Goal: Navigation & Orientation: Find specific page/section

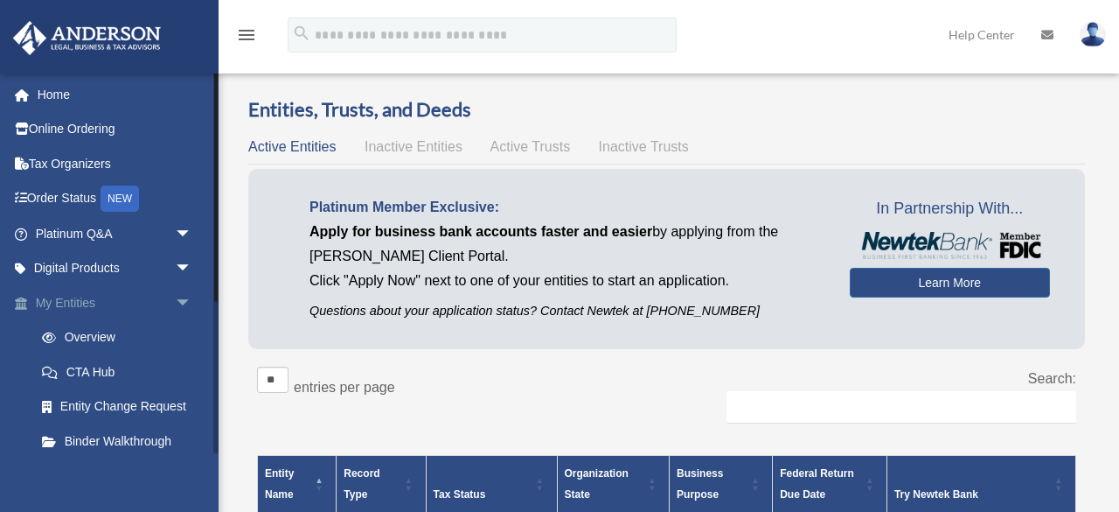
click at [78, 305] on link "My Entities arrow_drop_down" at bounding box center [115, 302] width 206 height 35
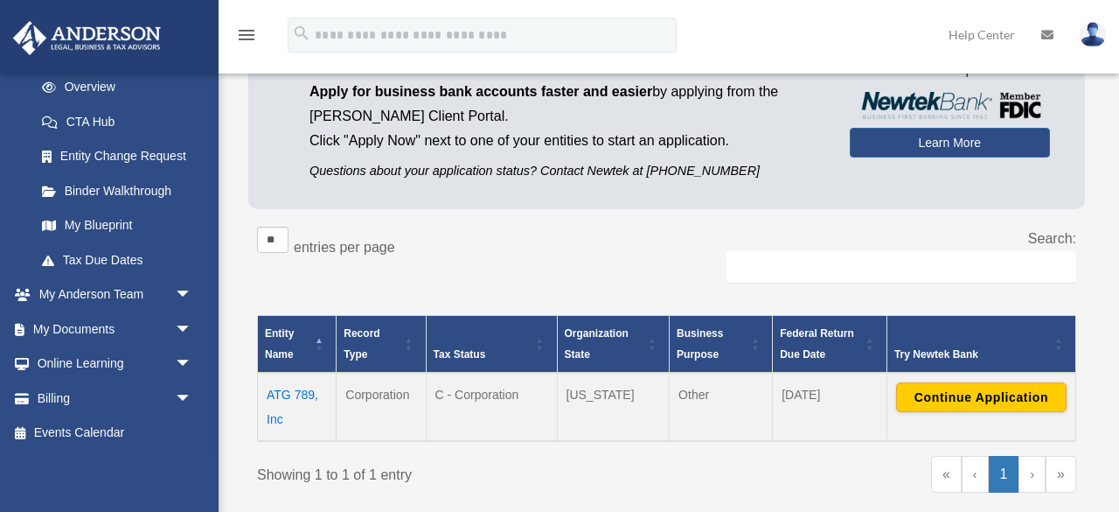
scroll to position [177, 0]
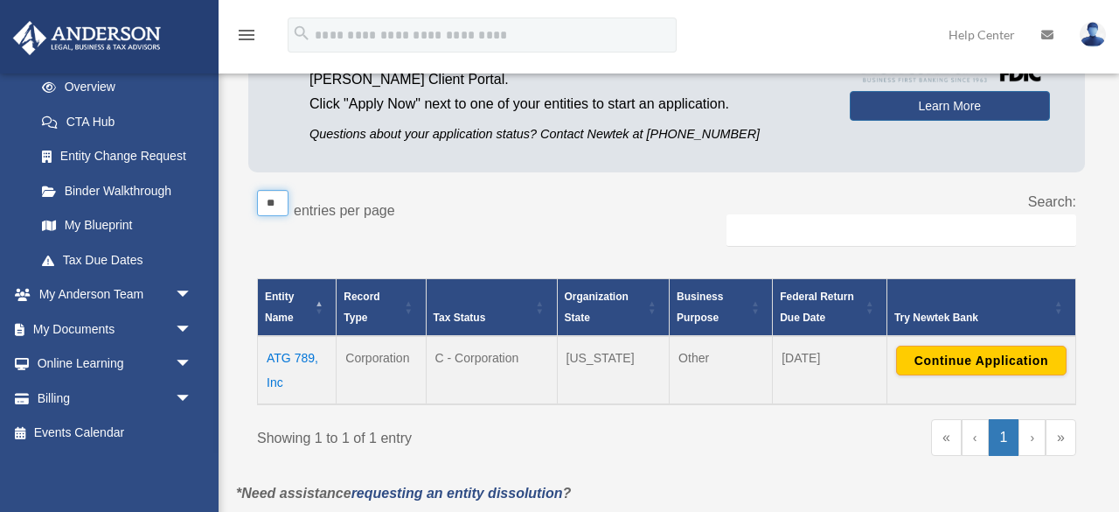
click at [283, 203] on select "** ** ** ***" at bounding box center [272, 203] width 31 height 26
select select "**"
click at [257, 190] on select "** ** ** ***" at bounding box center [272, 203] width 31 height 26
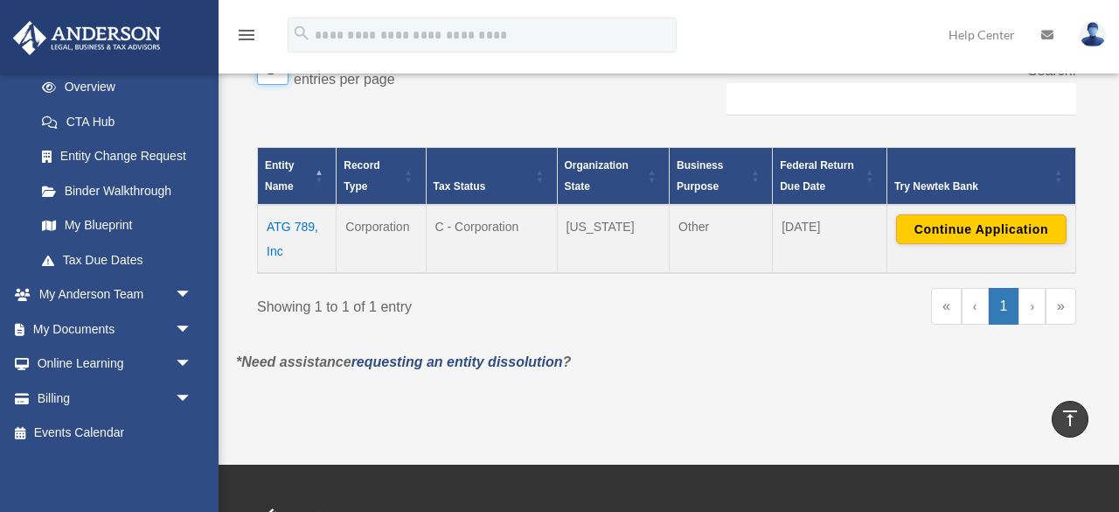
scroll to position [308, 0]
click at [139, 205] on link "Binder Walkthrough" at bounding box center [121, 190] width 194 height 35
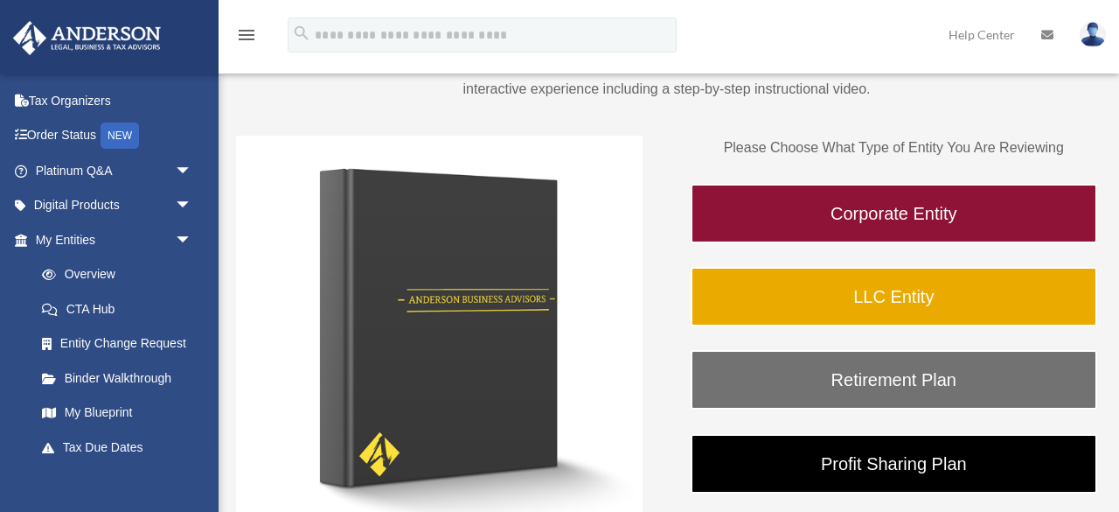
scroll to position [202, 0]
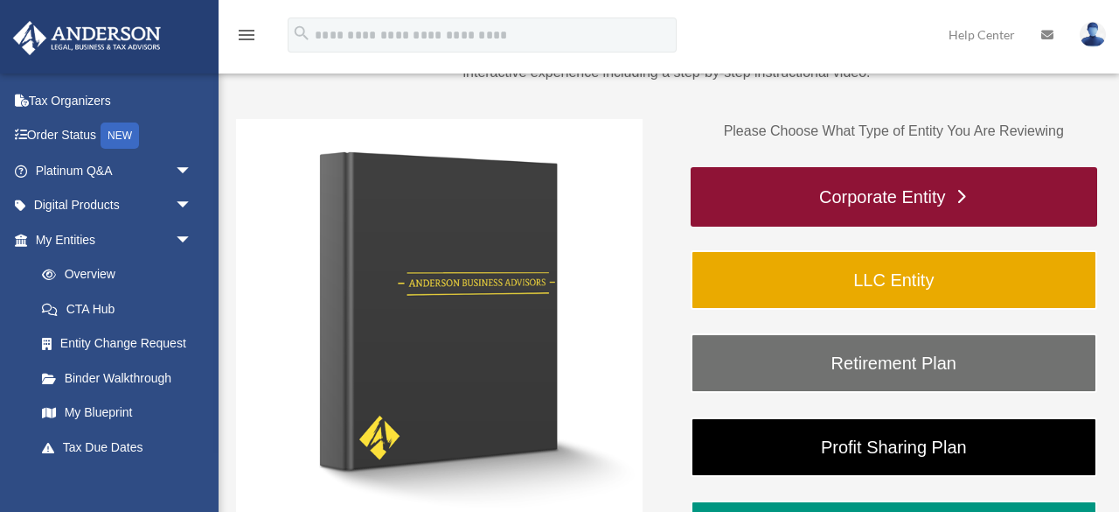
click at [966, 215] on link "Corporate Entity" at bounding box center [894, 196] width 407 height 59
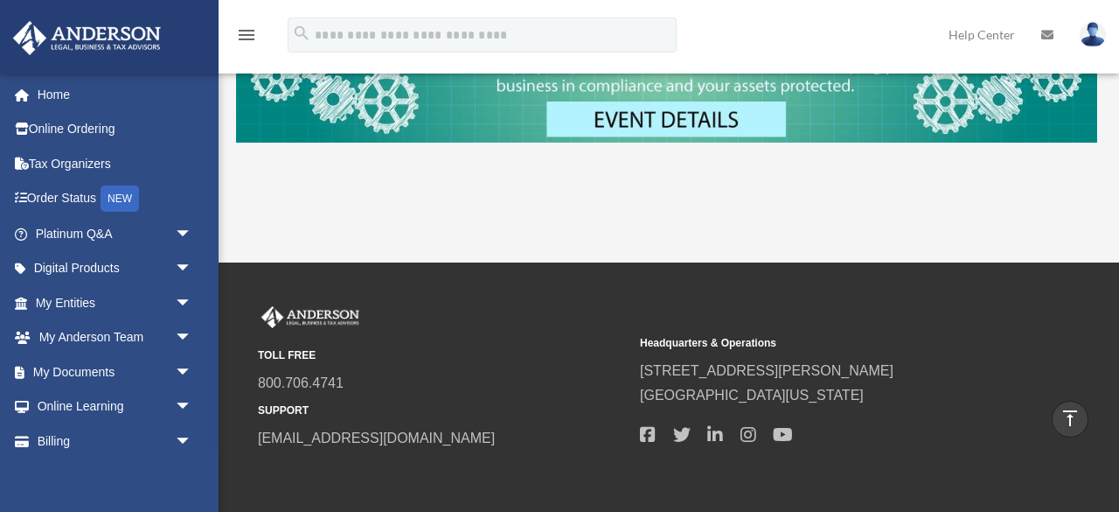
scroll to position [838, 0]
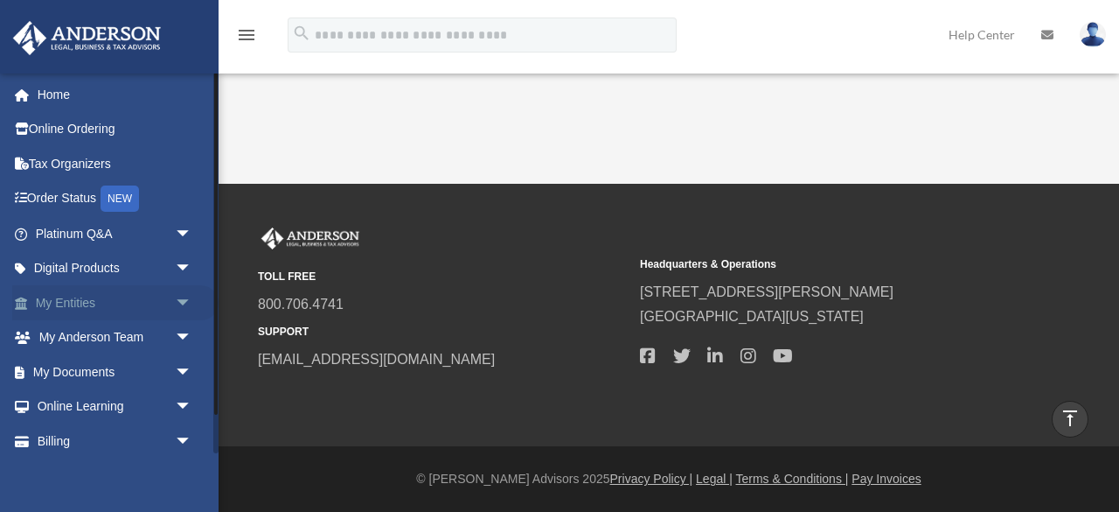
click at [74, 301] on link "My Entities arrow_drop_down" at bounding box center [115, 302] width 206 height 35
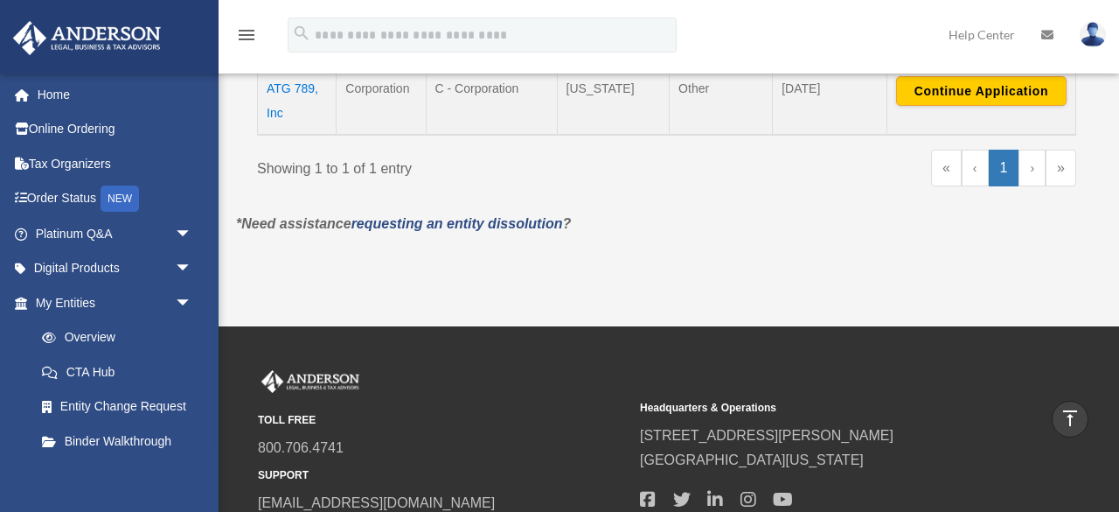
scroll to position [442, 0]
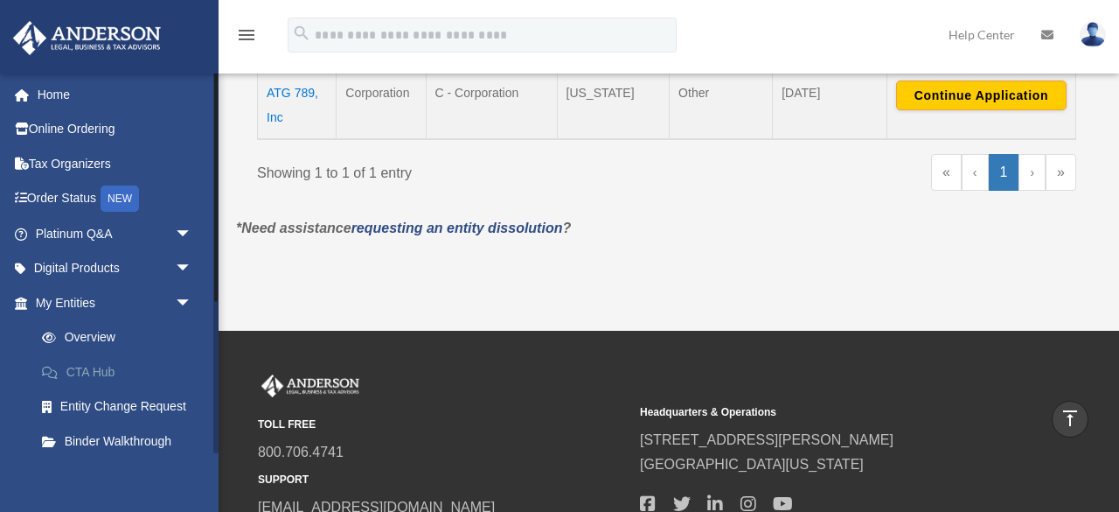
click at [113, 363] on link "CTA Hub" at bounding box center [121, 371] width 194 height 35
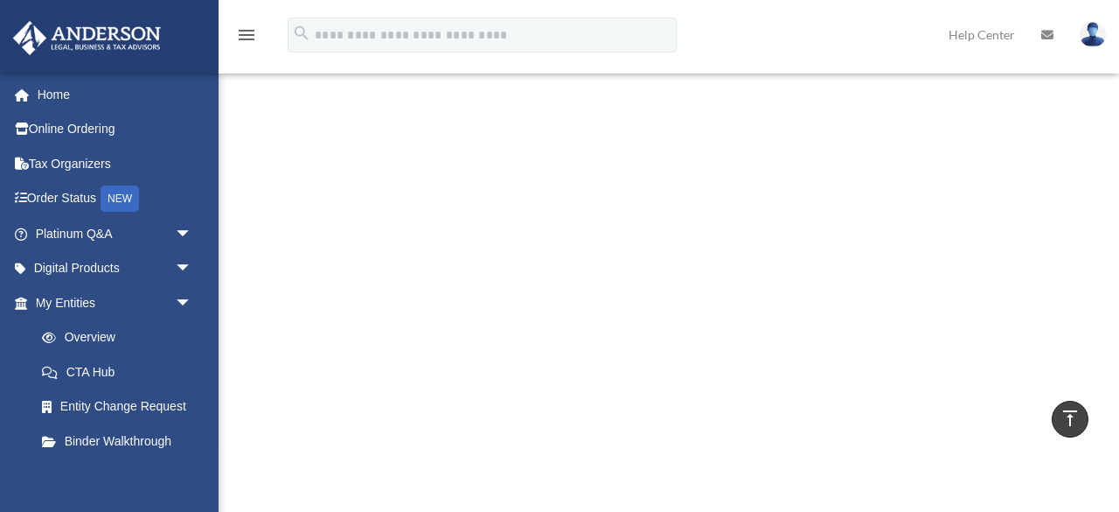
scroll to position [291, 0]
click at [124, 442] on link "Binder Walkthrough" at bounding box center [121, 440] width 194 height 35
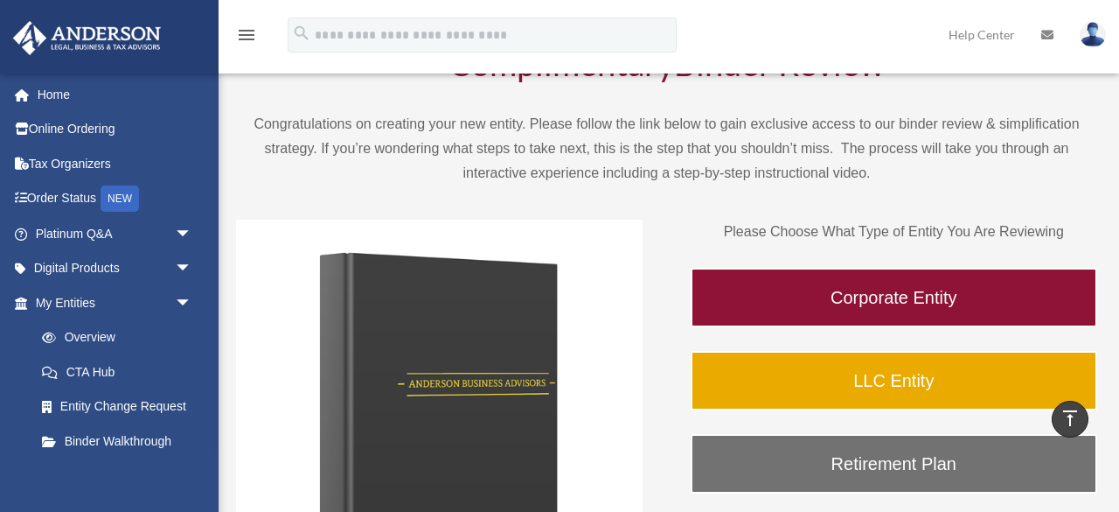
scroll to position [96, 0]
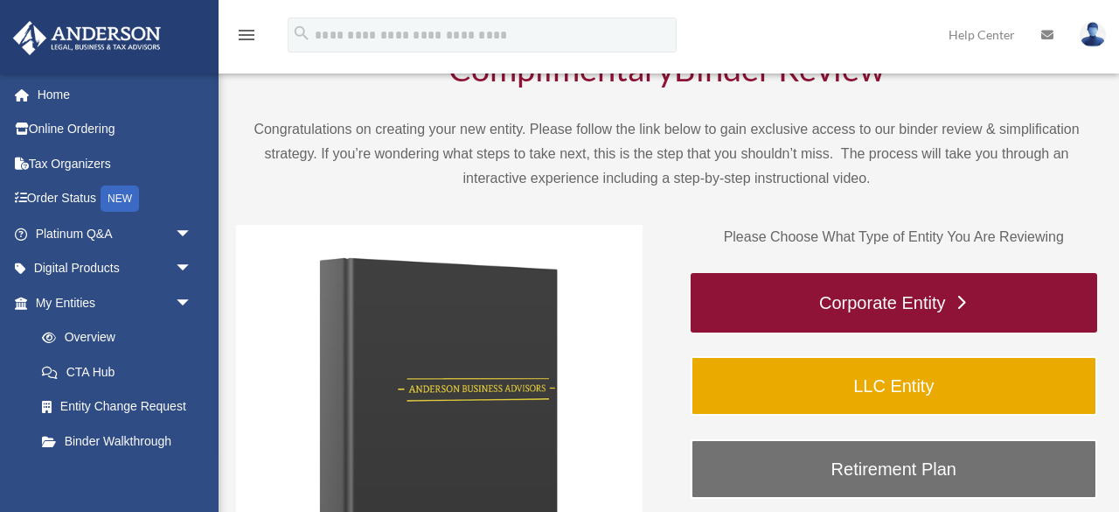
click at [876, 296] on link "Corporate Entity" at bounding box center [894, 302] width 407 height 59
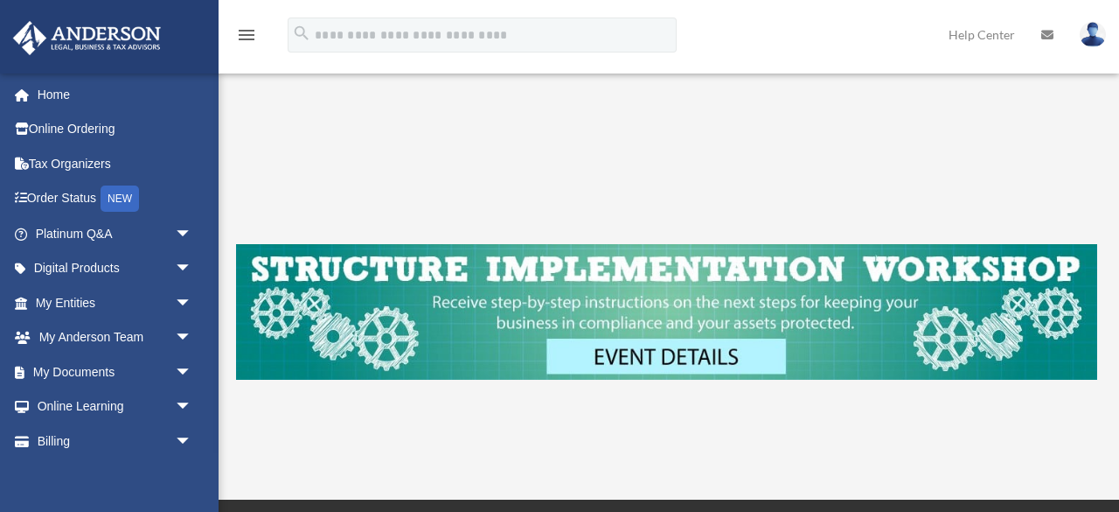
scroll to position [533, 0]
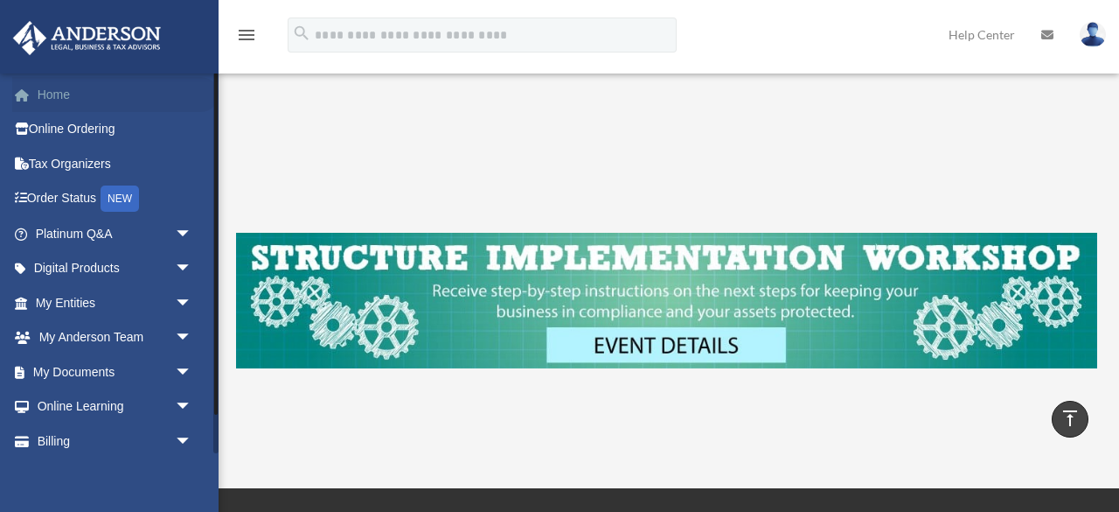
click at [45, 85] on link "Home" at bounding box center [115, 94] width 206 height 35
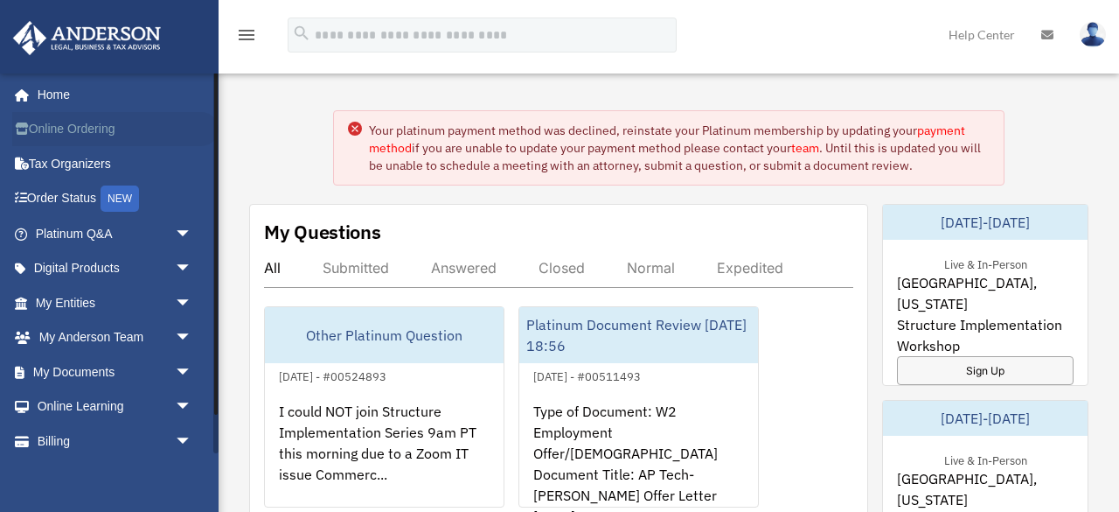
click at [92, 127] on link "Online Ordering" at bounding box center [115, 129] width 206 height 35
